Goal: Entertainment & Leisure: Browse casually

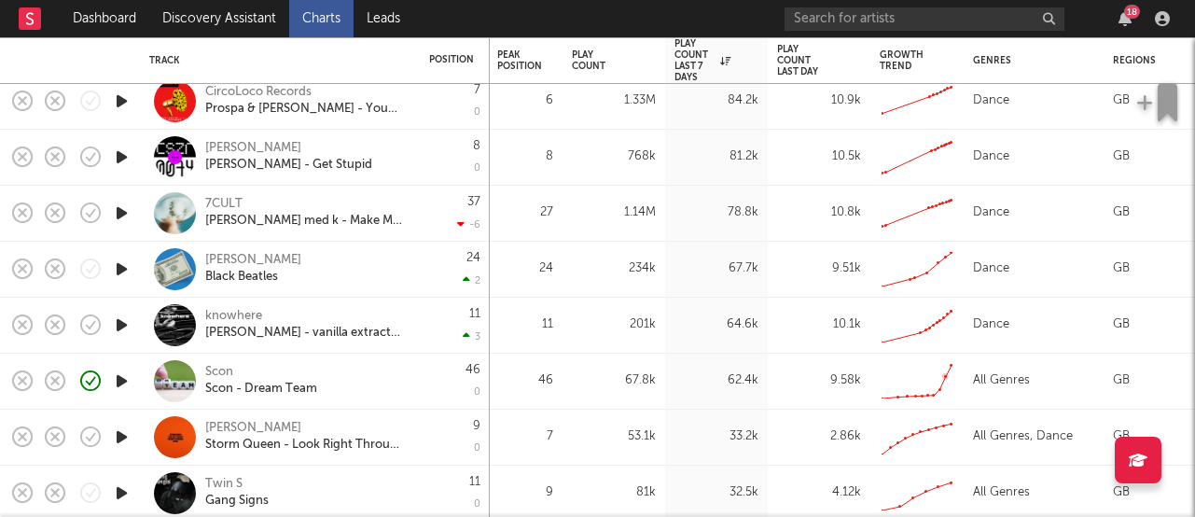
click at [1013, 381] on div "All Genres" at bounding box center [1001, 380] width 57 height 22
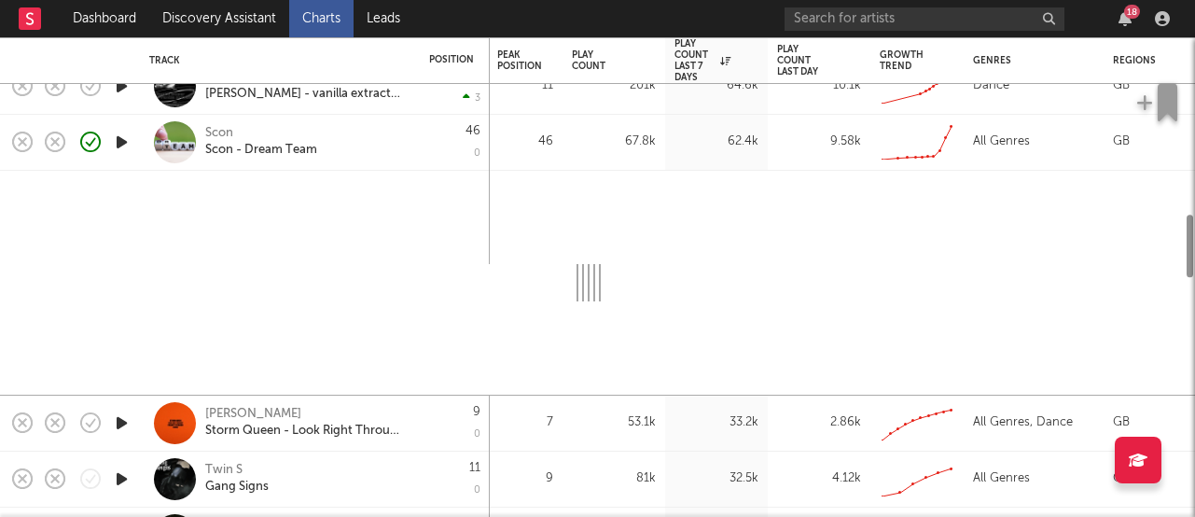
select select "1w"
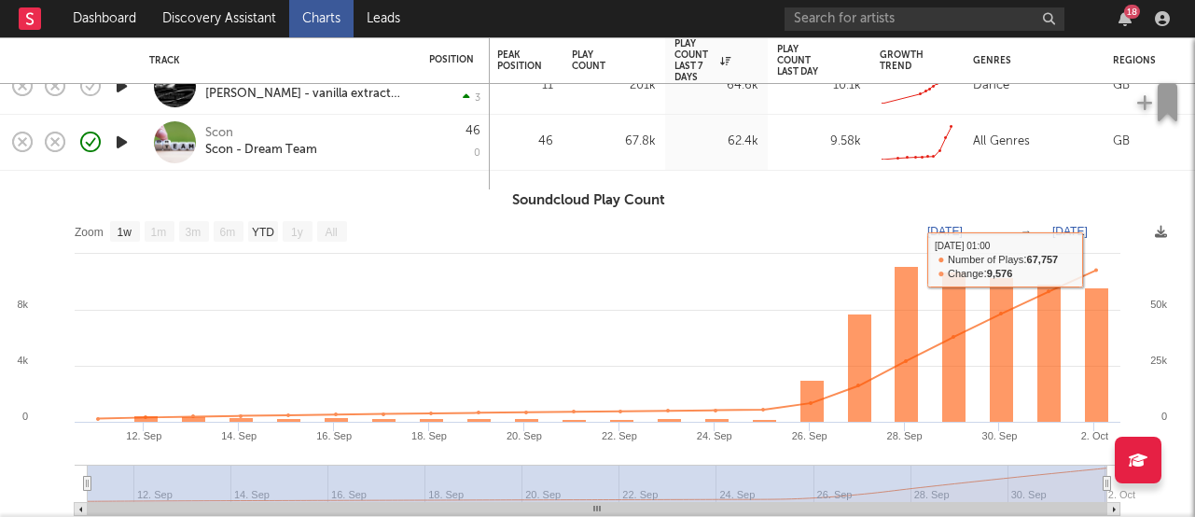
click at [1056, 155] on div "All Genres" at bounding box center [1034, 143] width 140 height 56
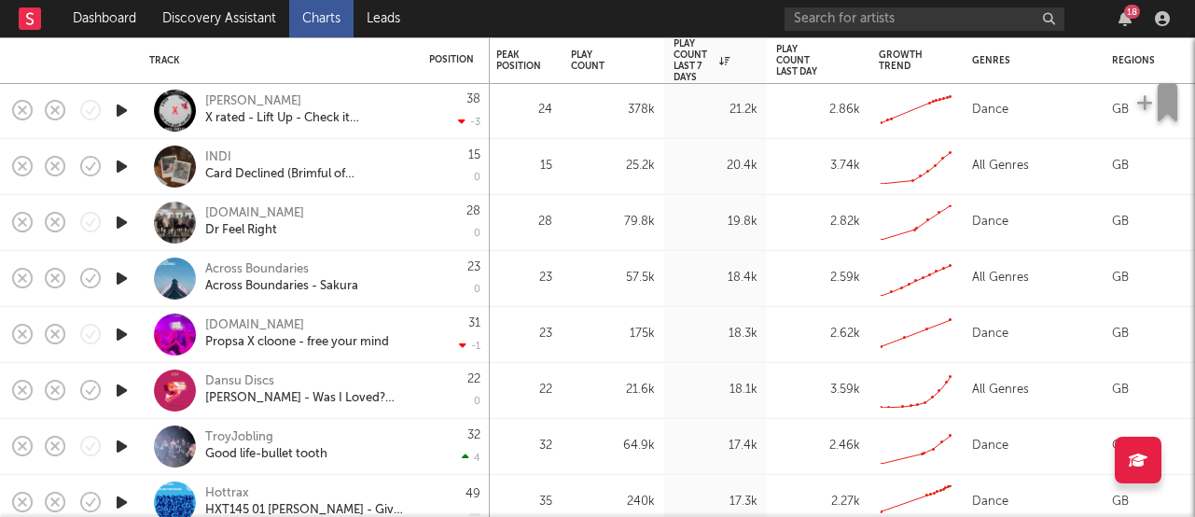
click at [123, 278] on icon "button" at bounding box center [122, 278] width 20 height 23
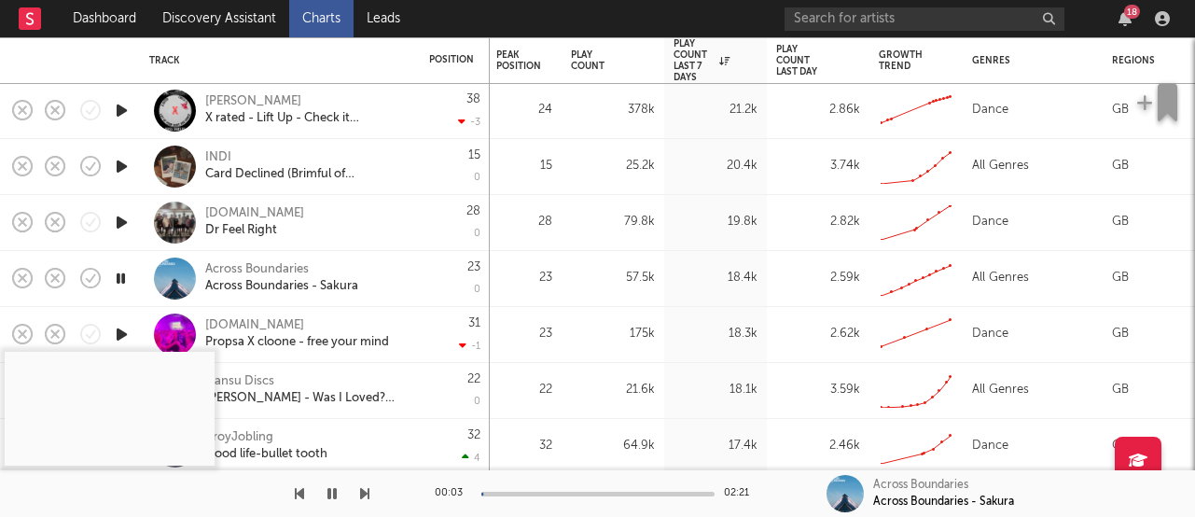
click at [122, 278] on icon "button" at bounding box center [121, 278] width 18 height 23
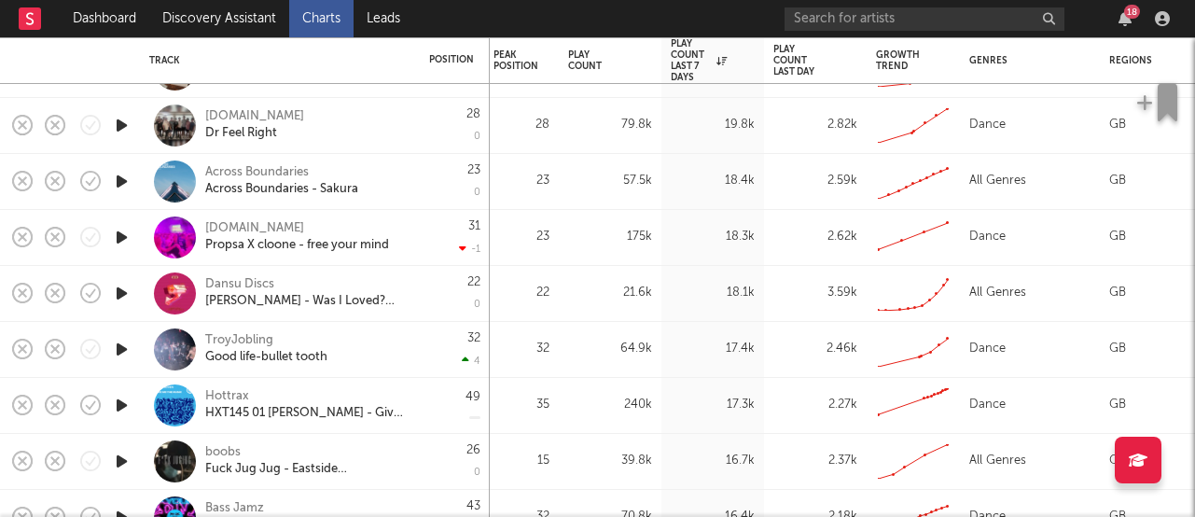
click at [118, 342] on icon "button" at bounding box center [122, 349] width 20 height 23
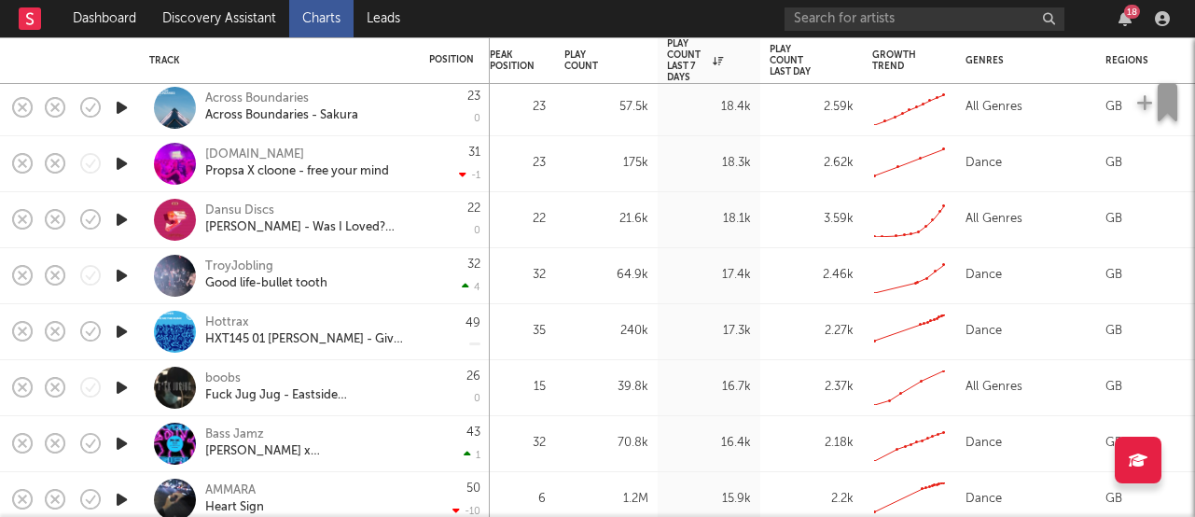
click at [122, 216] on icon "button" at bounding box center [122, 219] width 20 height 23
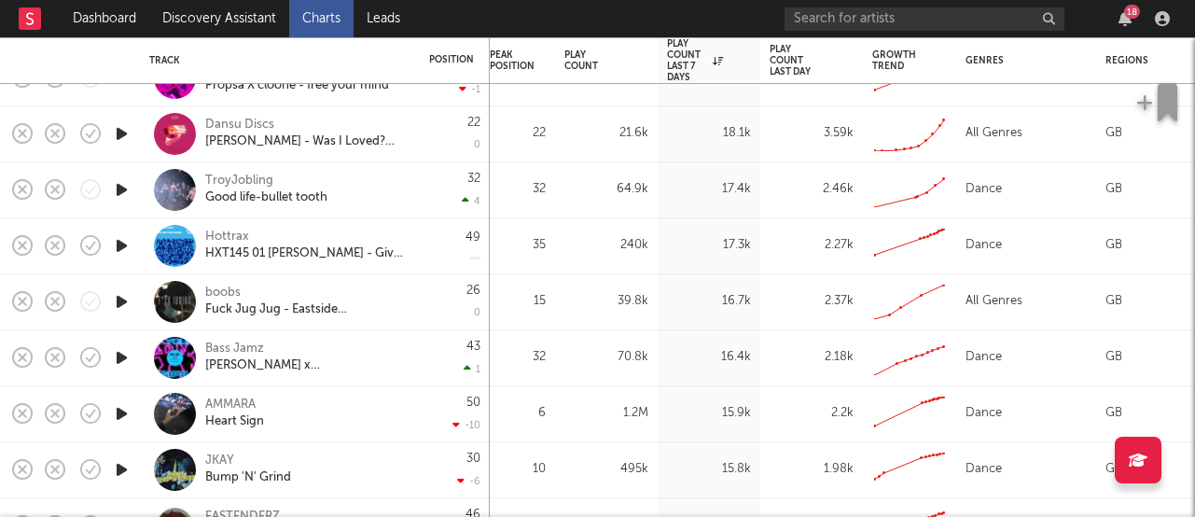
click at [116, 299] on icon "button" at bounding box center [122, 301] width 20 height 23
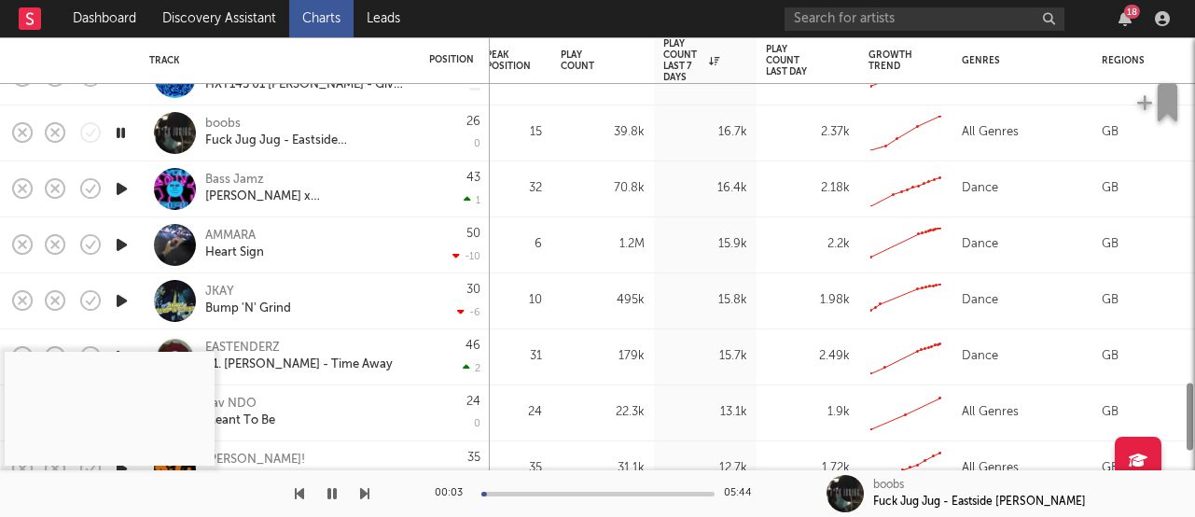
click at [120, 248] on icon "button" at bounding box center [122, 244] width 20 height 23
click at [120, 299] on icon "button" at bounding box center [122, 300] width 20 height 23
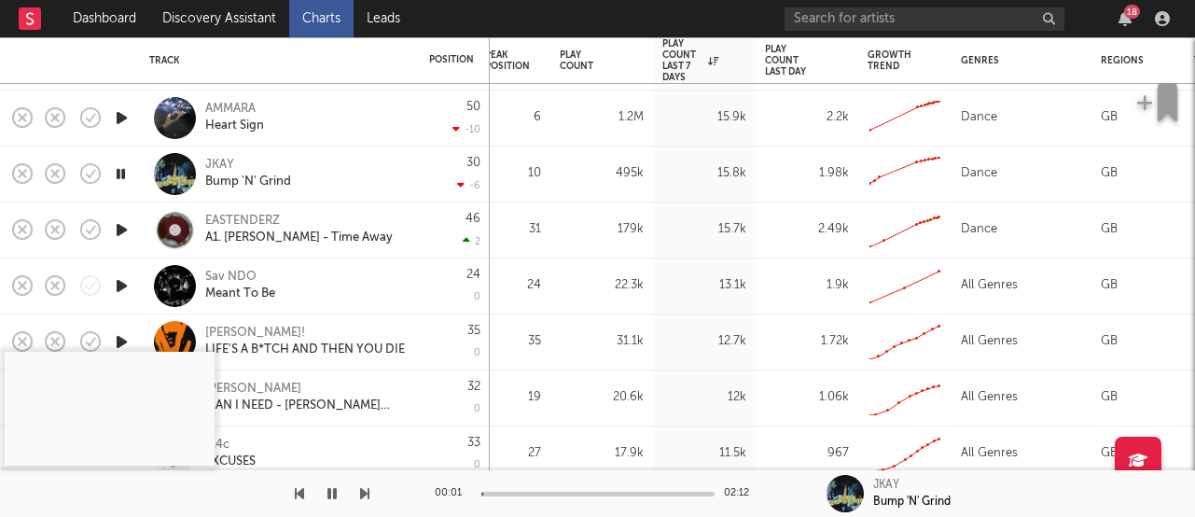
click at [120, 233] on icon "button" at bounding box center [122, 229] width 20 height 23
click at [118, 286] on icon "button" at bounding box center [122, 285] width 20 height 23
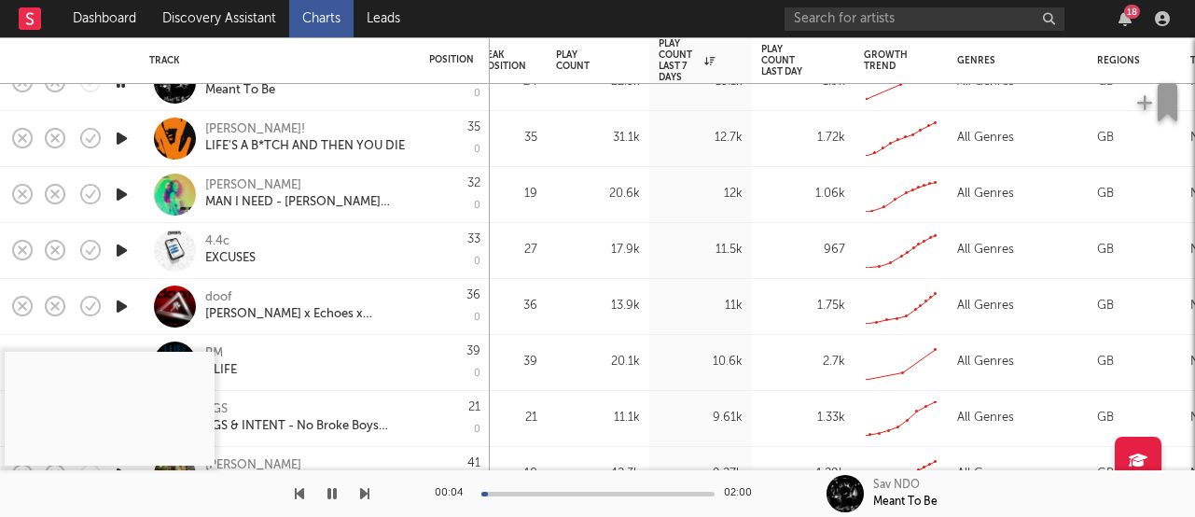
click at [124, 258] on icon "button" at bounding box center [122, 250] width 20 height 23
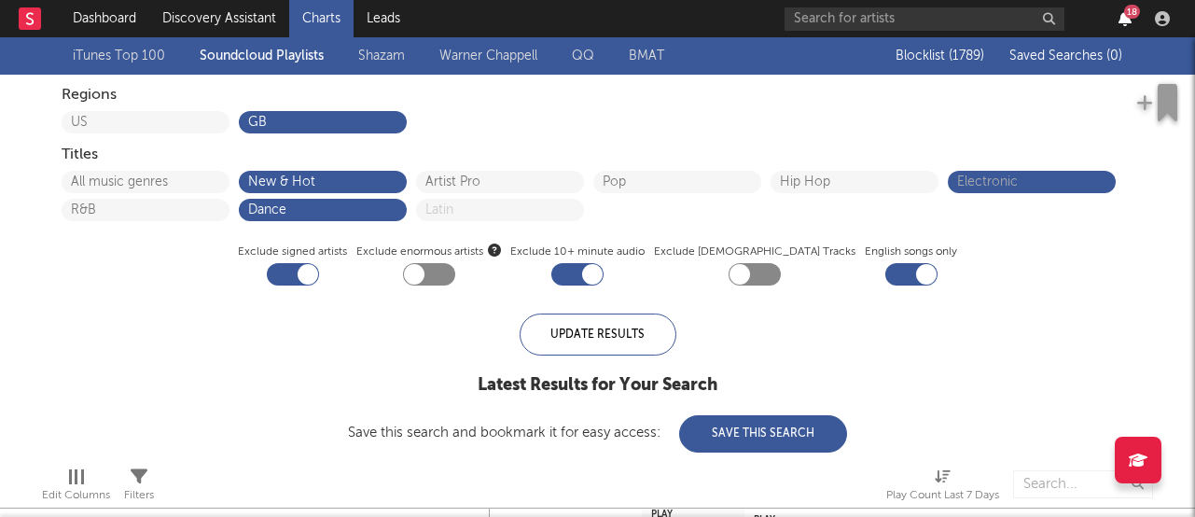
click at [1127, 21] on icon "button" at bounding box center [1125, 18] width 13 height 15
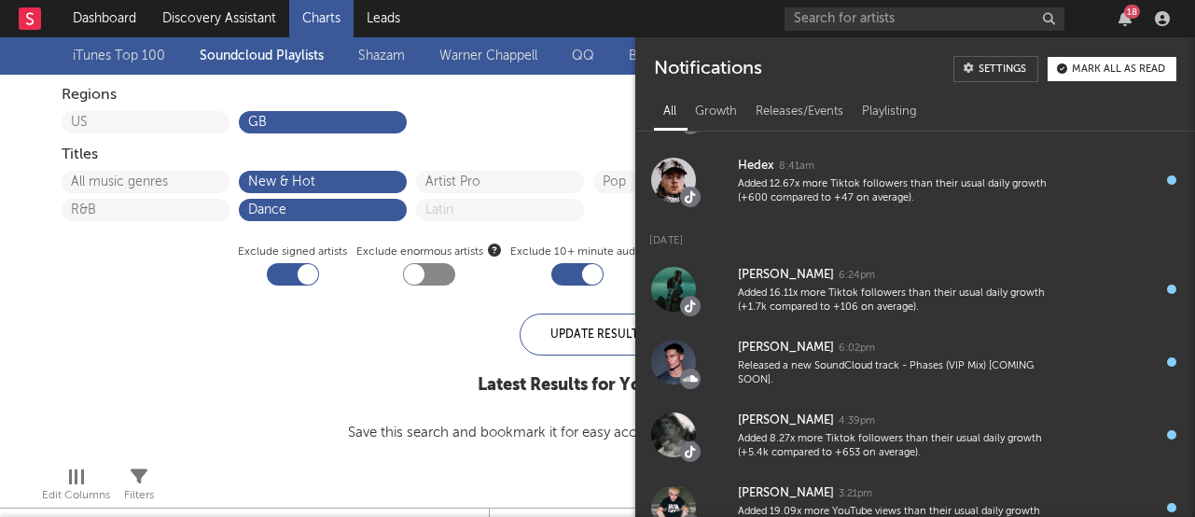
scroll to position [628, 0]
